Goal: Task Accomplishment & Management: Use online tool/utility

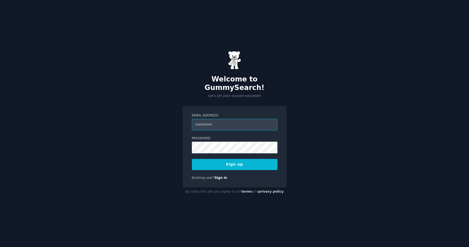
click at [207, 121] on input "Email Address" at bounding box center [234, 125] width 85 height 12
type input "**********"
click at [238, 162] on button "Sign up" at bounding box center [234, 164] width 85 height 11
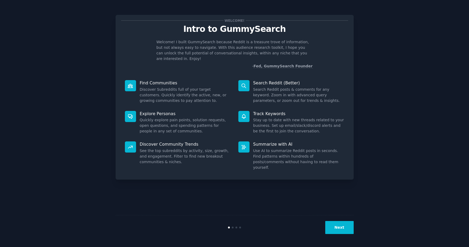
click at [342, 225] on button "Next" at bounding box center [339, 227] width 28 height 13
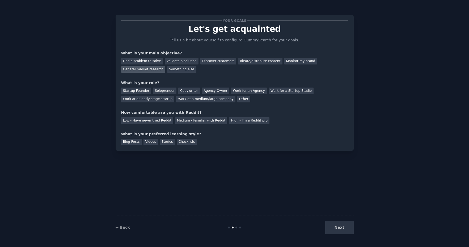
click at [159, 69] on div "General market research" at bounding box center [143, 69] width 44 height 7
click at [162, 92] on div "Solopreneur" at bounding box center [164, 91] width 23 height 7
click at [160, 100] on div "Work at an early stage startup" at bounding box center [147, 99] width 53 height 7
click at [162, 92] on div "Solopreneur" at bounding box center [164, 91] width 23 height 7
click at [186, 123] on div "Medium - Familiar with Reddit" at bounding box center [201, 120] width 52 height 7
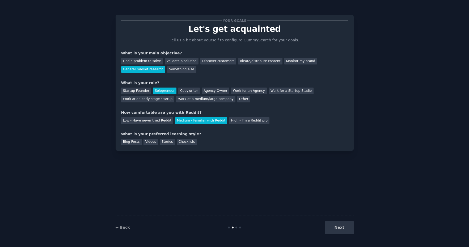
click at [341, 229] on div "Next" at bounding box center [313, 227] width 79 height 13
click at [170, 142] on div "Stories" at bounding box center [167, 142] width 15 height 7
click at [344, 229] on button "Next" at bounding box center [339, 227] width 28 height 13
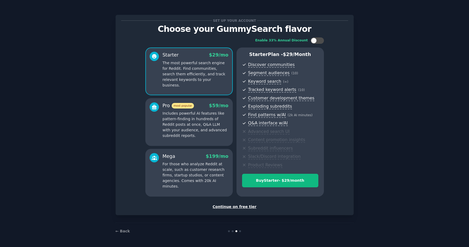
click at [243, 207] on div "Continue on free tier" at bounding box center [234, 207] width 227 height 6
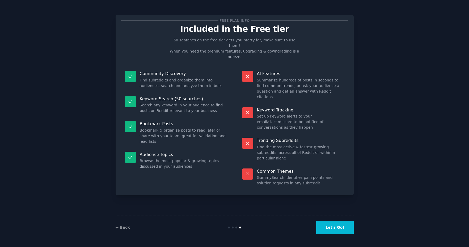
click at [336, 226] on button "Let's Go!" at bounding box center [334, 227] width 37 height 13
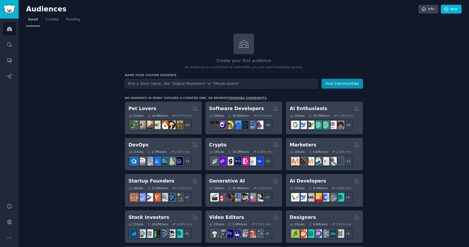
click at [192, 85] on input "text" at bounding box center [221, 84] width 193 height 10
type input "marketing agents"
click at [321, 79] on button "Find Communities" at bounding box center [341, 84] width 41 height 10
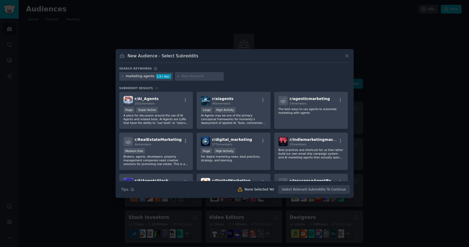
click at [383, 112] on div at bounding box center [234, 123] width 469 height 247
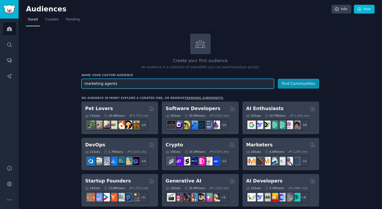
click at [101, 84] on input "marketing agents" at bounding box center [177, 84] width 193 height 10
type input "marketing ai agents"
click at [278, 79] on button "Find Communities" at bounding box center [298, 84] width 41 height 10
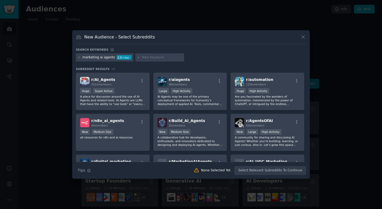
click at [107, 58] on div "marketing ai agents" at bounding box center [99, 57] width 33 height 5
click at [110, 58] on div "marketing ai agents" at bounding box center [99, 57] width 33 height 5
click at [112, 59] on div "marketing ai agents" at bounding box center [99, 57] width 33 height 5
click at [103, 58] on div "marketing ai agents" at bounding box center [99, 57] width 33 height 5
click at [100, 58] on div "marketing ai agents" at bounding box center [99, 57] width 33 height 5
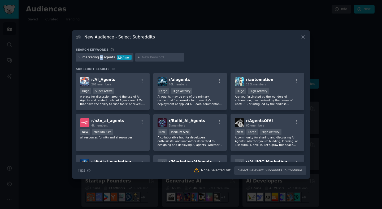
click at [100, 58] on div "marketing ai agents" at bounding box center [99, 57] width 33 height 5
click at [148, 54] on div at bounding box center [159, 57] width 49 height 8
click at [149, 57] on input "text" at bounding box center [162, 57] width 40 height 5
type input "n8n"
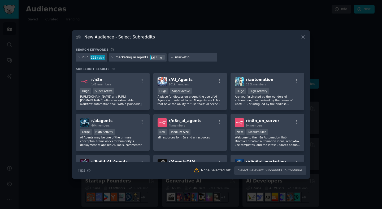
type input "marketing"
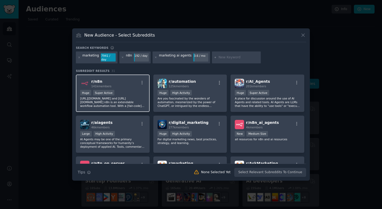
click at [108, 85] on span "141k members" at bounding box center [101, 86] width 20 height 3
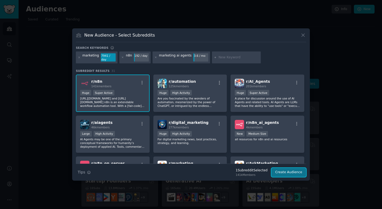
click at [286, 170] on button "Create Audience" at bounding box center [289, 172] width 35 height 9
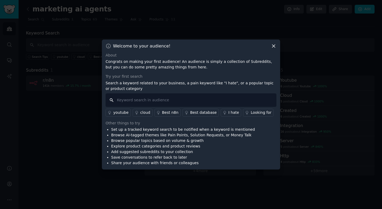
click at [125, 101] on input "text" at bounding box center [191, 100] width 171 height 14
type input "marketing"
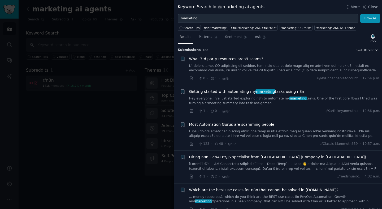
click at [252, 94] on span "Getting started with automating my marketing tasks using n8n" at bounding box center [246, 92] width 115 height 6
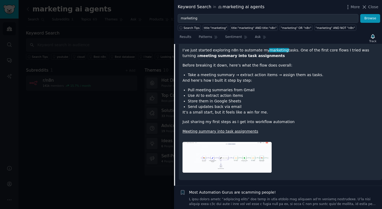
scroll to position [107, 0]
click at [222, 161] on img at bounding box center [227, 157] width 89 height 31
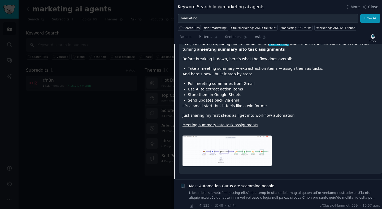
scroll to position [114, 0]
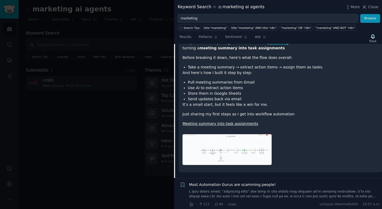
click at [213, 123] on link "Meeting summary into task assignments" at bounding box center [221, 124] width 76 height 4
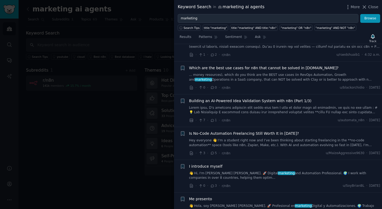
scroll to position [0, 0]
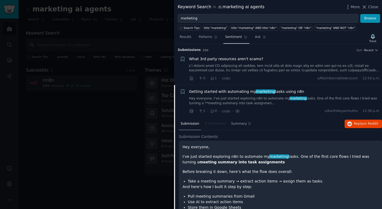
click at [240, 38] on span "Sentiment" at bounding box center [233, 37] width 17 height 5
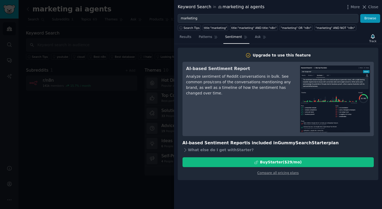
click at [309, 41] on div "Results Patterns Sentiment Ask Track" at bounding box center [278, 38] width 208 height 11
click at [189, 39] on link "Results" at bounding box center [185, 38] width 15 height 11
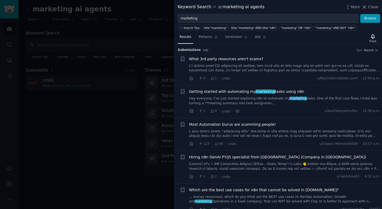
click at [257, 90] on span "marketing" at bounding box center [266, 91] width 20 height 4
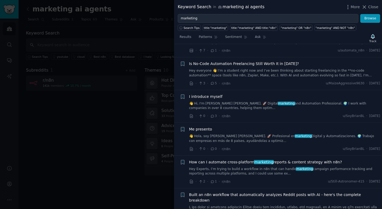
scroll to position [366, 0]
click at [258, 75] on link "Hey everyone 👋 I’m a student right now and I’ve been thinking about starting fr…" at bounding box center [284, 72] width 191 height 9
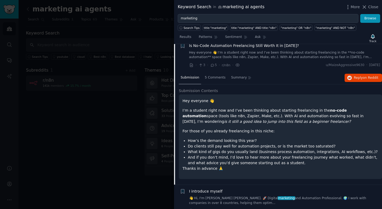
scroll to position [211, 0]
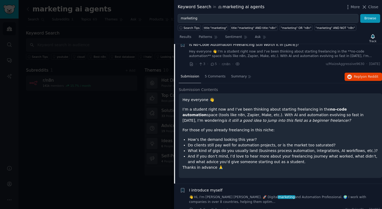
click at [250, 154] on li "And if you don’t mind, I’d love to hear more about your freelancing journey wha…" at bounding box center [283, 159] width 191 height 11
click at [261, 112] on p "I’m a student right now and I’ve been thinking about starting freelancing in th…" at bounding box center [281, 115] width 196 height 17
click at [235, 110] on p "I’m a student right now and I’ve been thinking about starting freelancing in th…" at bounding box center [281, 115] width 196 height 17
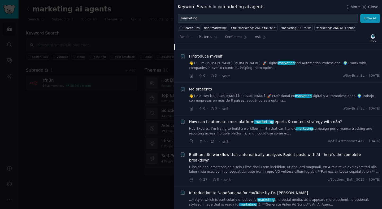
scroll to position [347, 0]
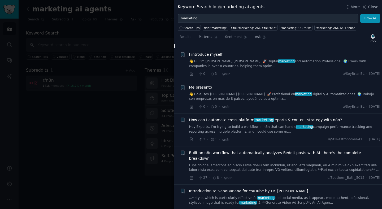
click at [241, 96] on link "👋 Hola, soy Brian BL. 🚀 Profesional en marketing Digital y Automatizaciones. 🌍 …" at bounding box center [284, 96] width 191 height 9
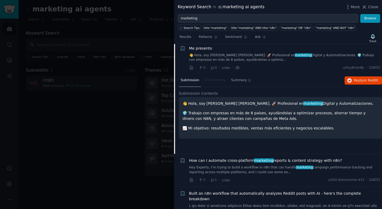
scroll to position [270, 0]
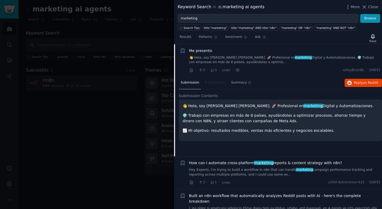
click at [214, 132] on p "📈 Mi objetivo: resultados medibles, ventas más eficientes y negocios escalables." at bounding box center [281, 131] width 196 height 6
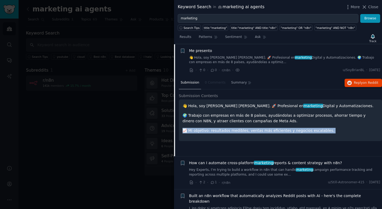
click at [214, 132] on p "📈 Mi objetivo: resultados medibles, ventas más eficientes y negocios escalables." at bounding box center [281, 131] width 196 height 6
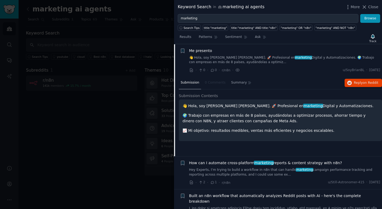
click at [221, 117] on p "🌍 Trabajo con empresas en más de 8 países, ayudándolas a optimizar procesos, ah…" at bounding box center [281, 118] width 196 height 11
click at [277, 111] on div "👋 Hola, soy Brian BL. 🚀 Profesional en marketing Digital y Automatizaciones. 🌍 …" at bounding box center [281, 118] width 196 height 30
click at [215, 83] on nav "Submission 0 Comments Summary" at bounding box center [216, 83] width 75 height 13
click at [210, 98] on span "Submission Contents" at bounding box center [198, 96] width 39 height 6
click at [227, 110] on div "👋 Hola, soy Brian BL. 🚀 Profesional en marketing Digital y Automatizaciones. 🌍 …" at bounding box center [281, 118] width 196 height 30
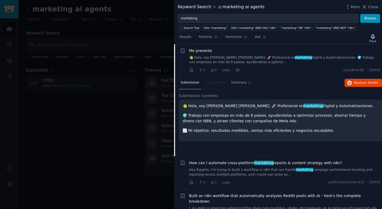
click at [206, 51] on span "Me presento" at bounding box center [200, 51] width 23 height 6
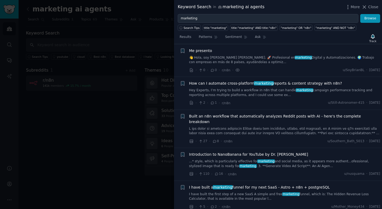
click at [206, 51] on span "Me presento" at bounding box center [200, 51] width 23 height 6
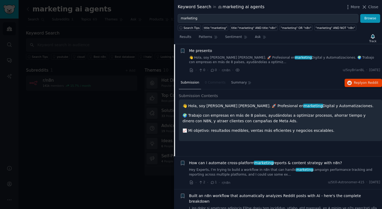
click at [280, 67] on div "Me presento 👋 Hola, soy Brian BL. 🚀 Profesional en marketing Digital y Automati…" at bounding box center [284, 60] width 191 height 25
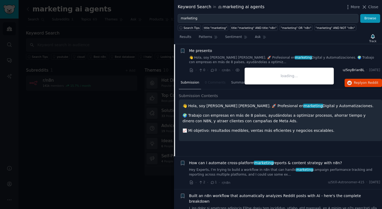
click at [349, 71] on span "u/SoyBrianBL" at bounding box center [354, 70] width 22 height 5
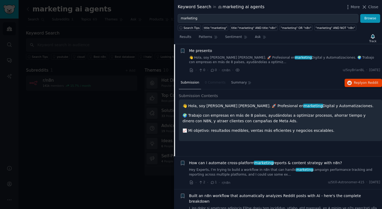
click at [295, 60] on link "👋 Hola, soy Brian BL. 🚀 Profesional en marketing Digital y Automatizaciones. 🌍 …" at bounding box center [284, 59] width 191 height 9
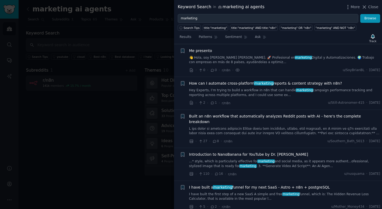
click at [295, 60] on link "👋 Hola, soy Brian BL. 🚀 Profesional en marketing Digital y Automatizaciones. 🌍 …" at bounding box center [284, 59] width 191 height 9
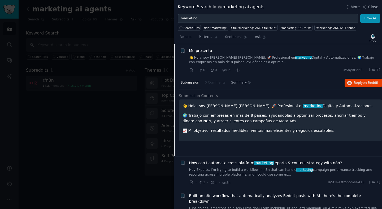
click at [203, 52] on span "Me presento" at bounding box center [200, 51] width 23 height 6
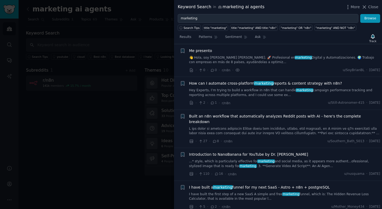
click at [203, 52] on span "Me presento" at bounding box center [200, 51] width 23 height 6
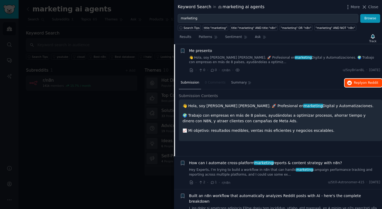
click at [366, 84] on span "on Reddit" at bounding box center [370, 83] width 15 height 4
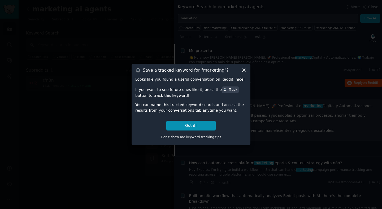
click at [204, 131] on div "Don't show me keyword tracking tips" at bounding box center [190, 136] width 111 height 11
click at [204, 128] on button "Got it!" at bounding box center [190, 126] width 49 height 10
